Goal: Information Seeking & Learning: Compare options

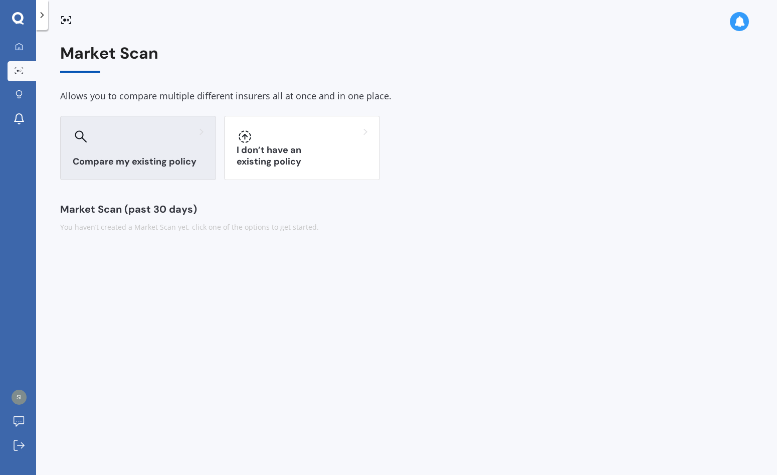
click at [140, 140] on div at bounding box center [138, 136] width 131 height 16
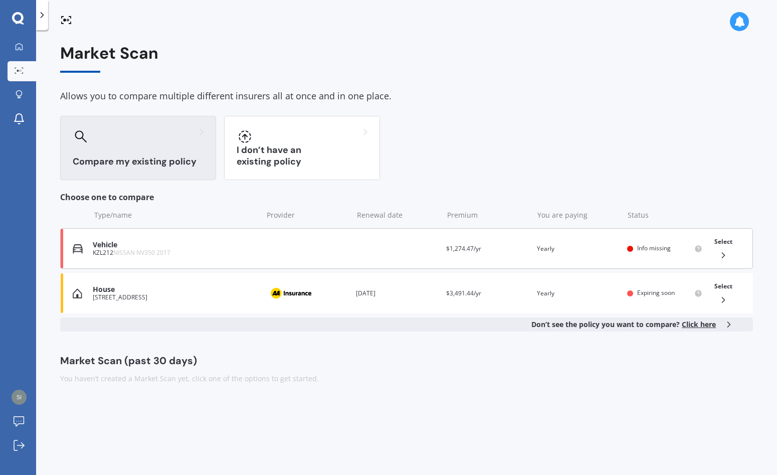
click at [723, 252] on icon at bounding box center [724, 255] width 10 height 10
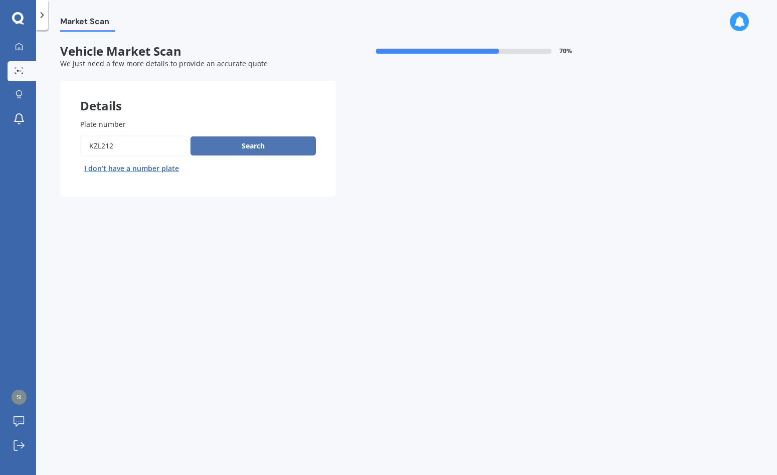
click at [280, 142] on button "Search" at bounding box center [253, 145] width 125 height 19
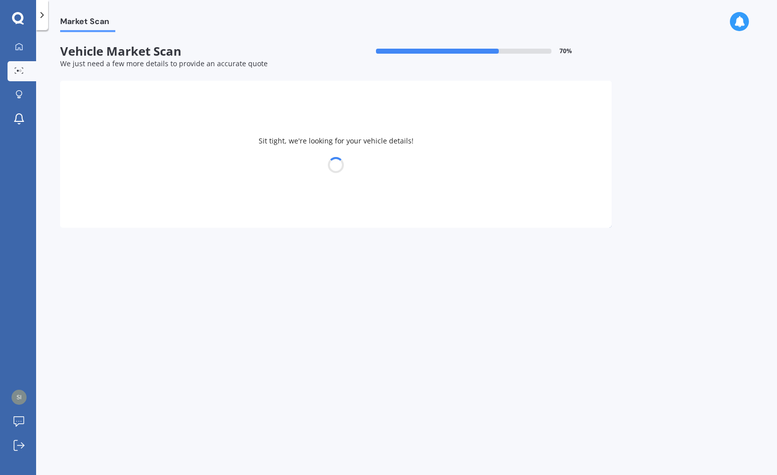
select select "NISSAN"
select select "NV350"
select select "01"
select select "03"
select select "1953"
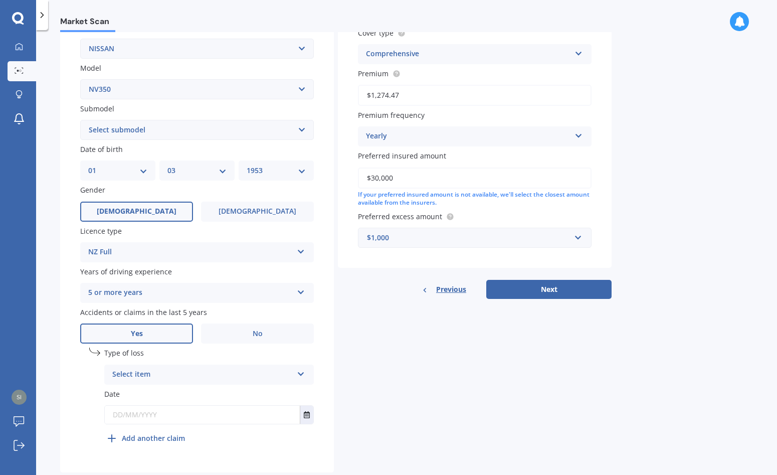
scroll to position [224, 0]
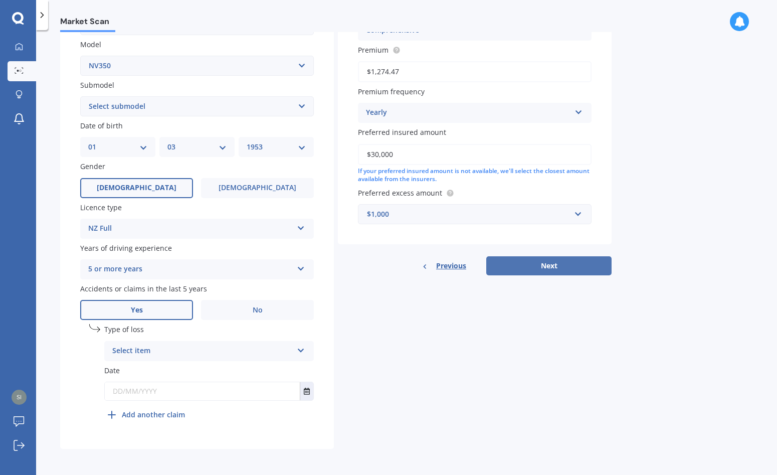
click at [571, 264] on button "Next" at bounding box center [548, 265] width 125 height 19
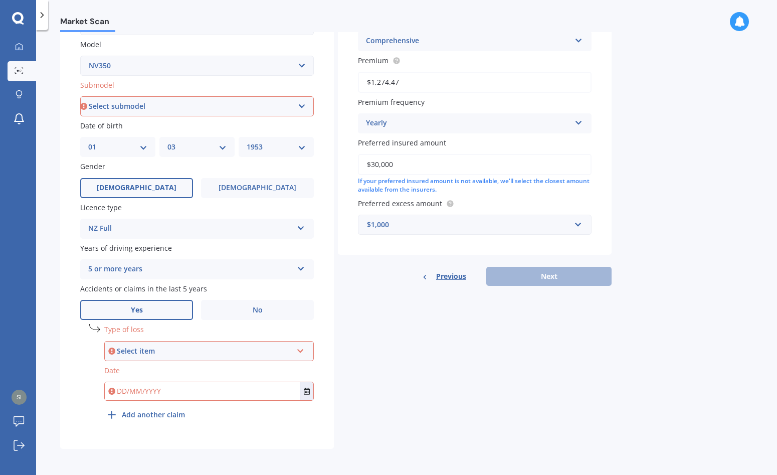
click at [301, 103] on select "Select submodel Caravan Caravan Caravan Petrol Caravan Premium GX Urvan" at bounding box center [197, 106] width 234 height 20
select select "CARAVAN"
click at [80, 96] on select "Select submodel Caravan Caravan Caravan Petrol Caravan Premium GX Urvan" at bounding box center [197, 106] width 234 height 20
click at [300, 348] on icon at bounding box center [300, 348] width 9 height 7
click at [183, 367] on div "At fault accident" at bounding box center [209, 370] width 208 height 18
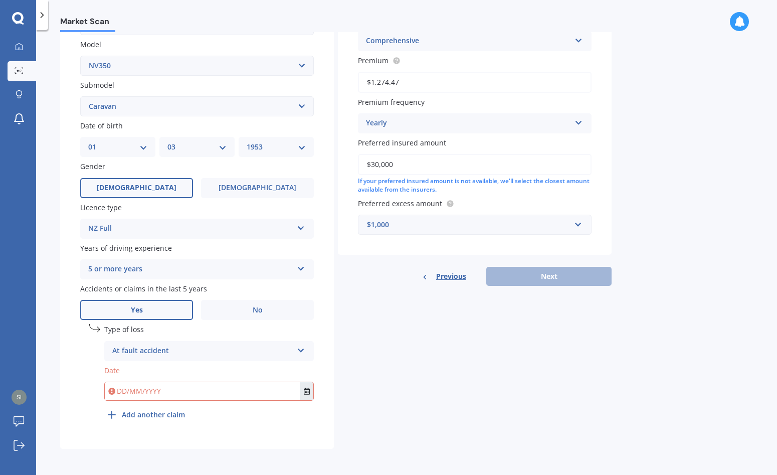
click at [306, 388] on icon "Select date" at bounding box center [307, 391] width 6 height 7
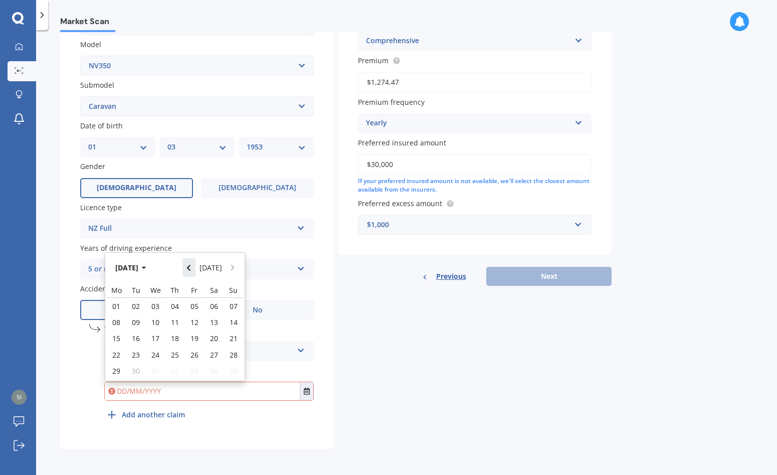
click at [191, 265] on icon "Navigate back" at bounding box center [189, 267] width 5 height 7
click at [145, 266] on button "Aug 2025" at bounding box center [132, 267] width 43 height 18
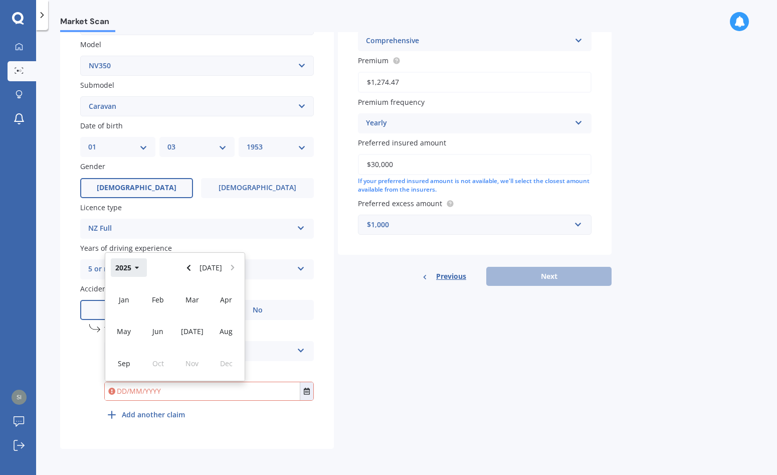
click at [135, 265] on icon "button" at bounding box center [137, 267] width 5 height 7
click at [228, 297] on span "2022" at bounding box center [226, 300] width 16 height 10
click at [158, 328] on span "Jun" at bounding box center [157, 331] width 11 height 10
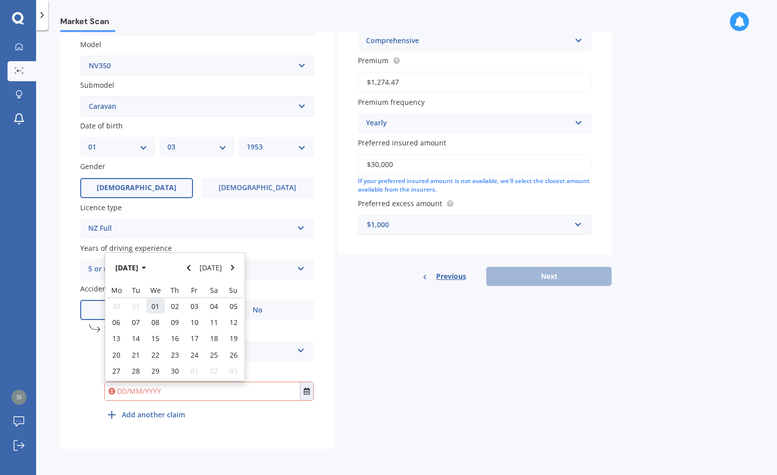
click at [153, 304] on span "01" at bounding box center [155, 306] width 8 height 10
type input "01/06/2022"
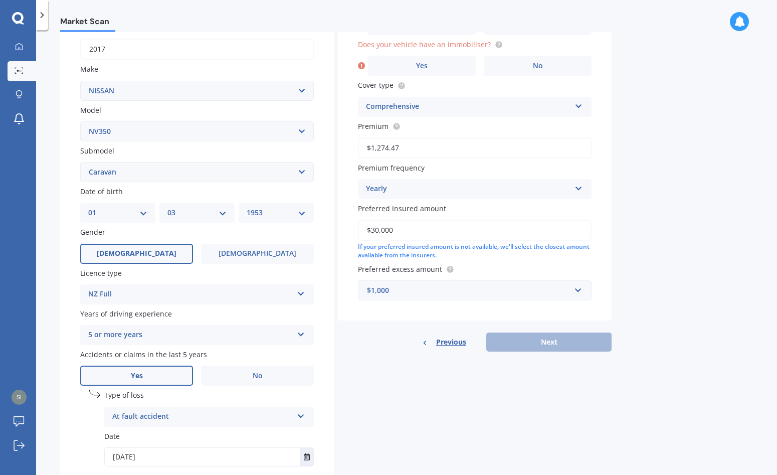
scroll to position [0, 0]
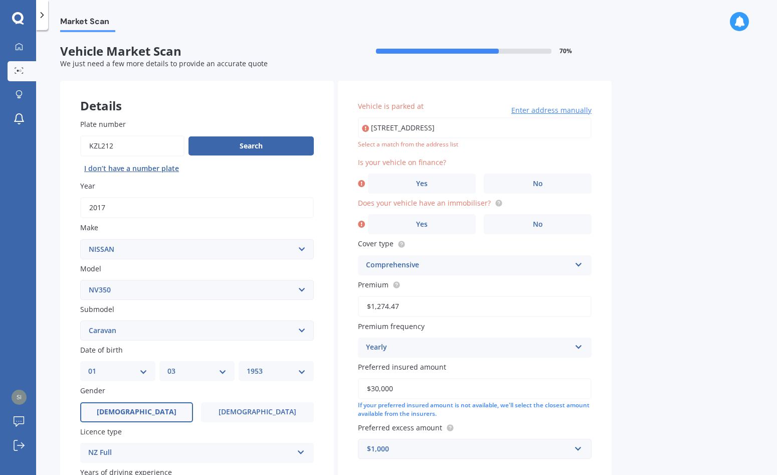
type input "76526 State Highway 2, Matamau 4977"
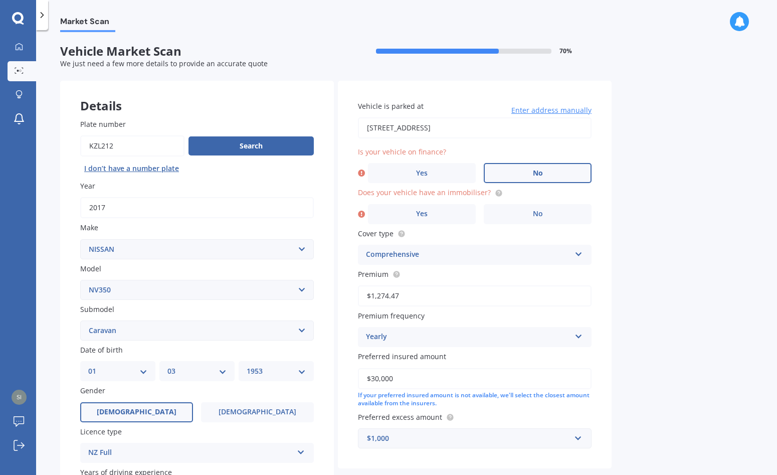
click at [552, 168] on label "No" at bounding box center [538, 173] width 108 height 20
click at [0, 0] on input "No" at bounding box center [0, 0] width 0 height 0
click at [547, 210] on label "No" at bounding box center [538, 214] width 108 height 20
click at [0, 0] on input "No" at bounding box center [0, 0] width 0 height 0
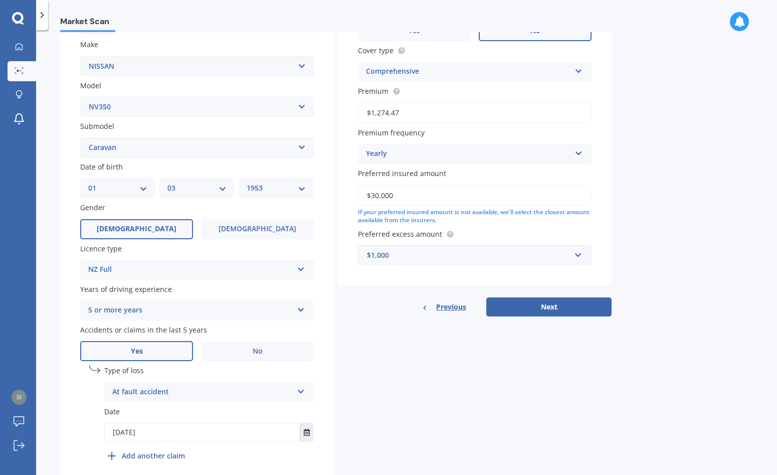
scroll to position [201, 0]
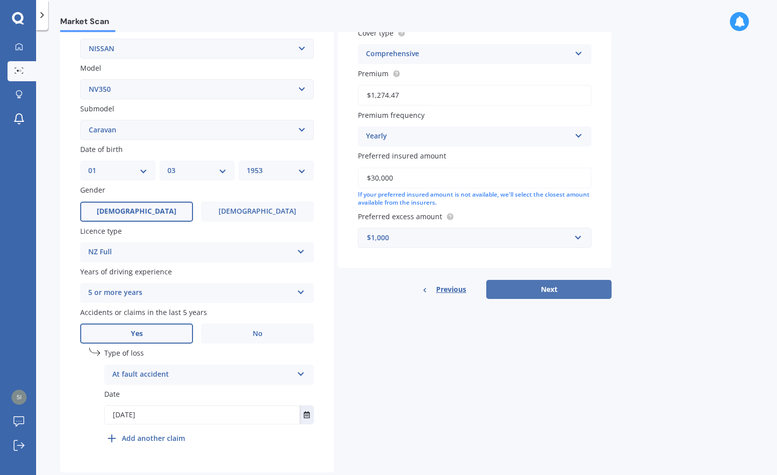
click at [564, 285] on button "Next" at bounding box center [548, 289] width 125 height 19
select select "01"
select select "03"
select select "1953"
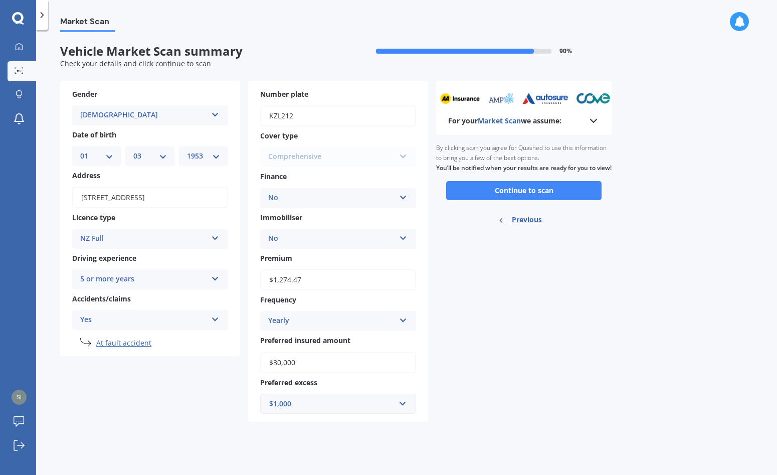
scroll to position [0, 0]
click at [551, 197] on button "Continue to scan" at bounding box center [523, 190] width 155 height 19
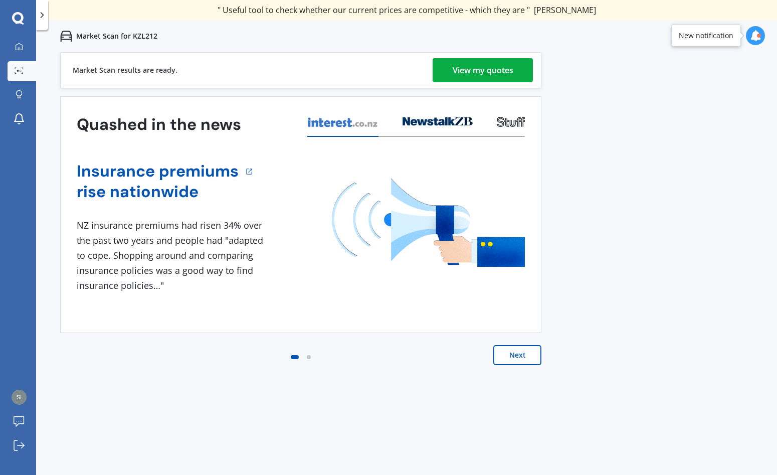
click at [519, 351] on button "Next" at bounding box center [517, 355] width 48 height 20
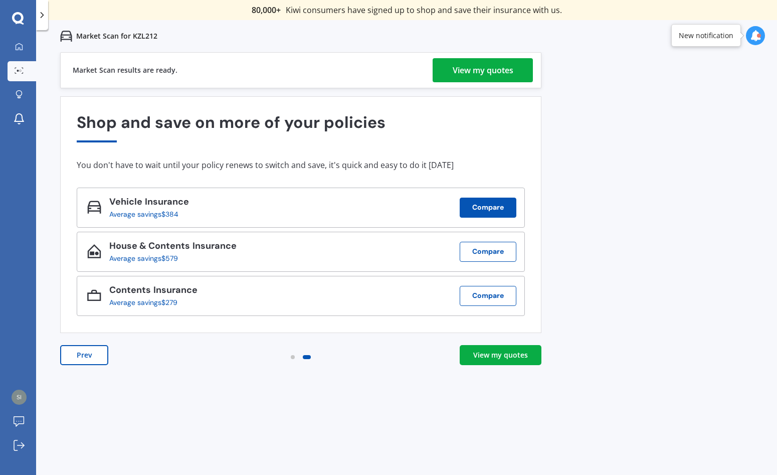
click at [493, 204] on button "Compare" at bounding box center [488, 208] width 57 height 20
